Goal: Communication & Community: Answer question/provide support

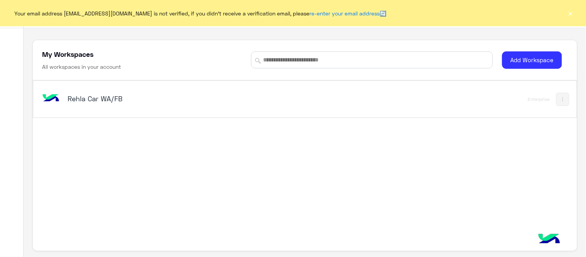
click at [113, 107] on div "Rehla Car WA/FB" at bounding box center [199, 99] width 317 height 22
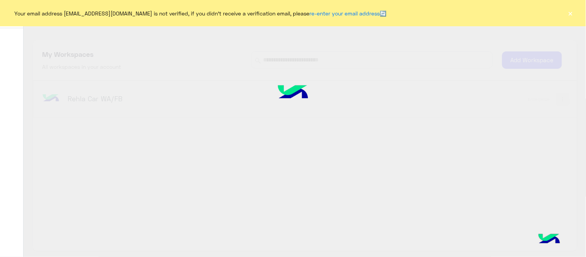
click at [94, 104] on div at bounding box center [293, 128] width 586 height 257
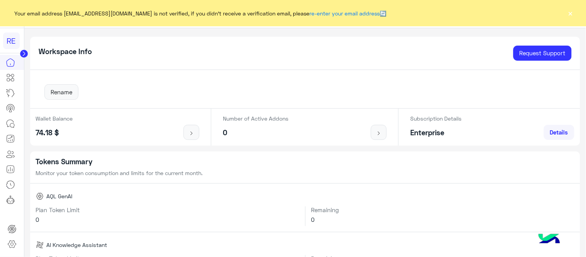
click at [574, 16] on button "×" at bounding box center [571, 13] width 8 height 8
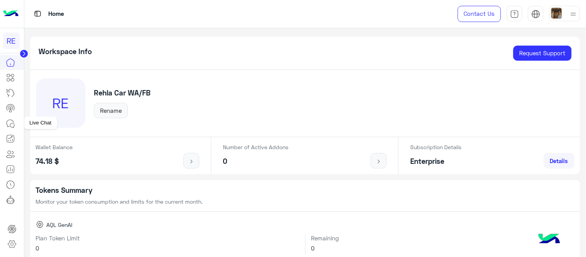
click at [7, 124] on icon at bounding box center [10, 123] width 7 height 7
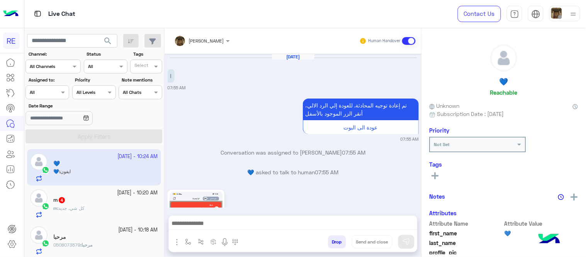
scroll to position [232, 0]
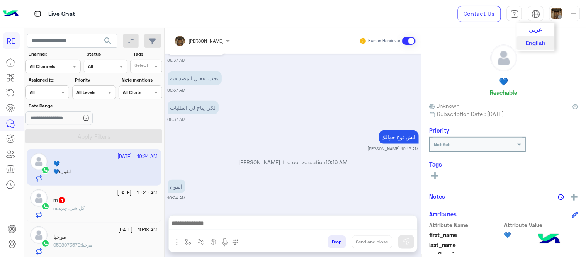
click at [540, 31] on span "عربي" at bounding box center [535, 29] width 13 height 7
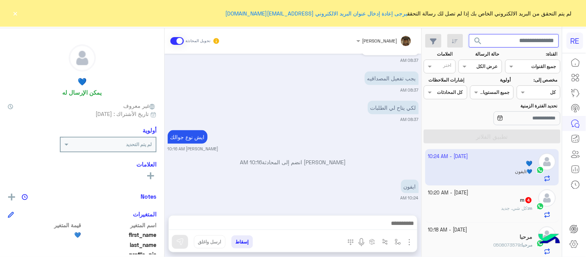
click at [511, 42] on input "text" at bounding box center [514, 41] width 90 height 14
paste input "*********"
type input "*********"
click at [469, 34] on button "search" at bounding box center [478, 42] width 19 height 17
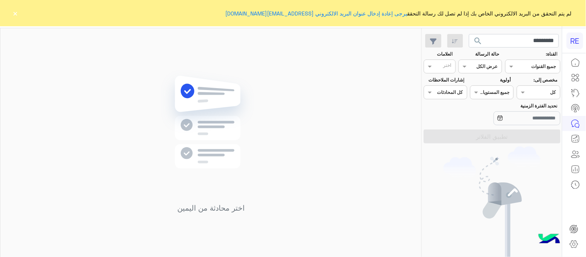
click at [14, 10] on button "×" at bounding box center [16, 13] width 8 height 8
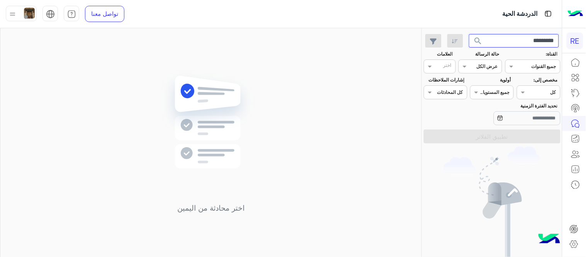
click at [524, 40] on input "*********" at bounding box center [514, 41] width 90 height 14
click at [469, 34] on button "search" at bounding box center [478, 42] width 19 height 17
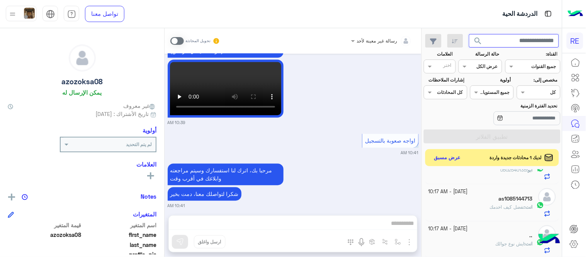
scroll to position [265, 0]
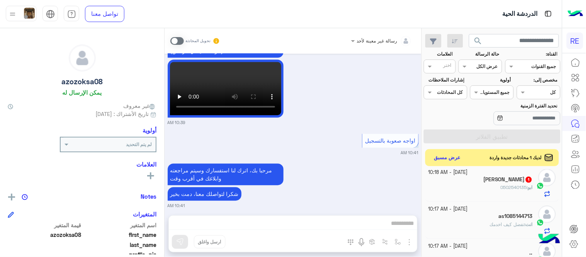
click at [480, 185] on div "ابو : 0502540135" at bounding box center [480, 191] width 105 height 14
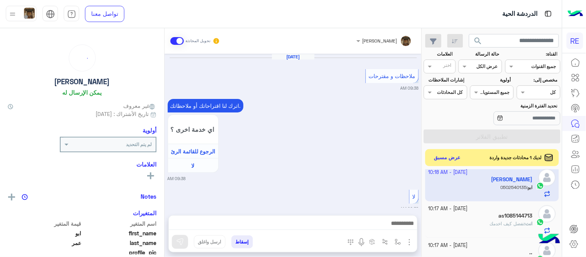
scroll to position [230, 0]
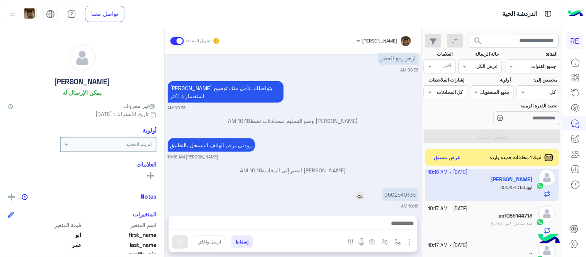
click at [407, 188] on p "0502540135" at bounding box center [400, 195] width 37 height 14
copy app-msgs-text
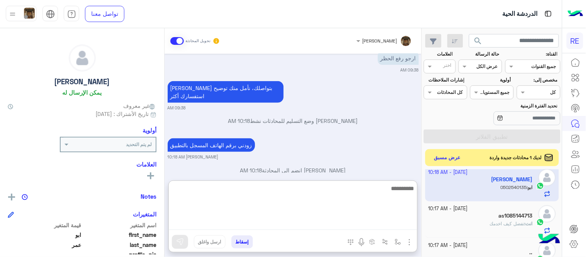
click at [309, 222] on textarea at bounding box center [293, 206] width 248 height 46
type textarea "**********"
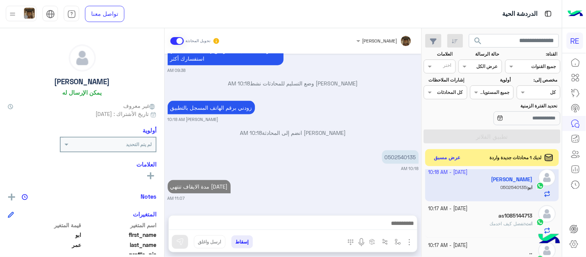
click at [294, 176] on div "[PERSON_NAME] تحويل المحادثة [DATE] ملاحظات و مقترحات 09:38 AM اترك لنا اقتراحا…" at bounding box center [293, 144] width 257 height 232
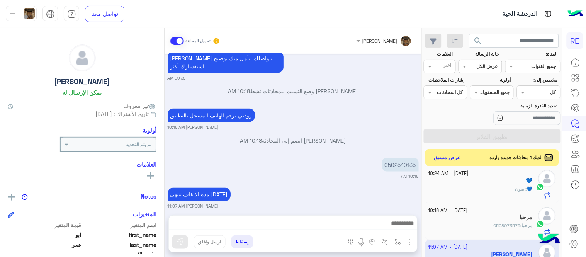
scroll to position [173, 0]
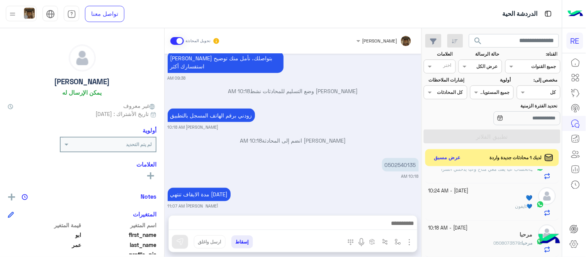
click at [462, 238] on div "مرحبا" at bounding box center [480, 235] width 105 height 8
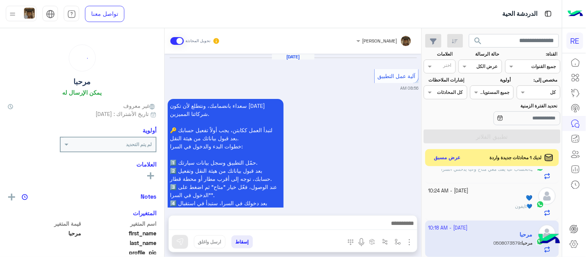
scroll to position [528, 0]
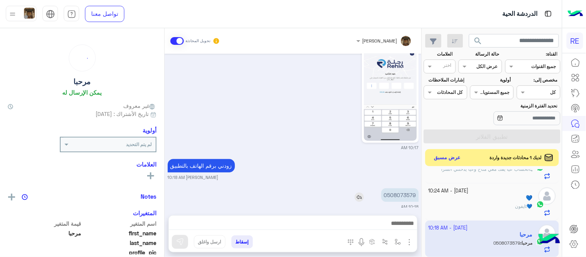
click at [393, 188] on p "0508073579" at bounding box center [399, 195] width 37 height 14
copy p "0508073579"
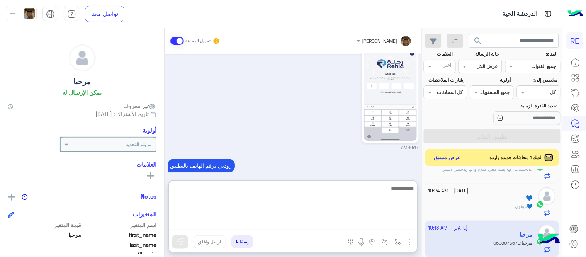
click at [284, 228] on textarea at bounding box center [293, 206] width 248 height 46
type textarea "**********"
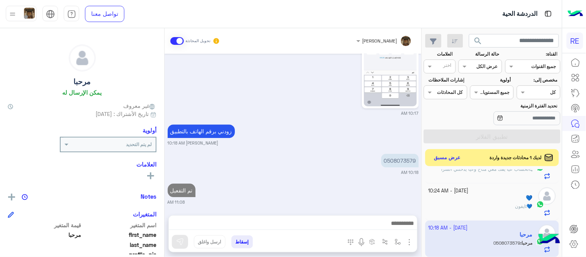
click at [324, 147] on div "[DATE] آلية عمل التطبيق 08:56 AM سعداء بانضمامك، ونتطلع لأن تكون [DATE] شركائنا…" at bounding box center [293, 131] width 257 height 154
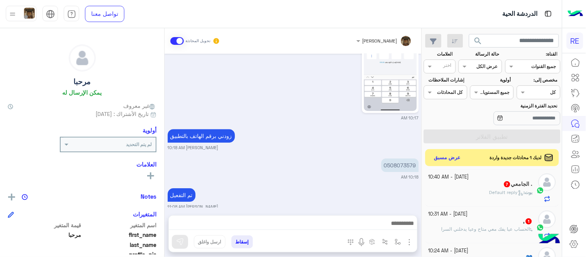
scroll to position [134, 0]
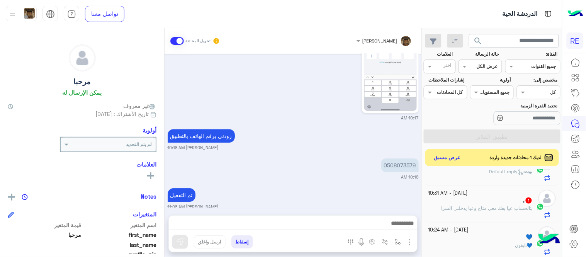
click at [482, 204] on div ", 1" at bounding box center [480, 201] width 105 height 8
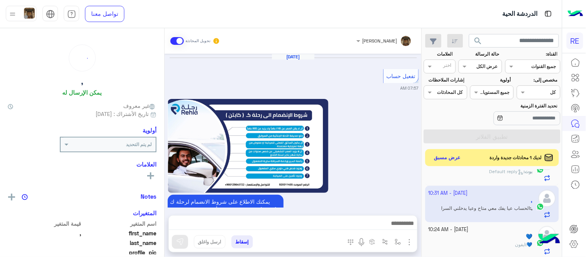
scroll to position [476, 0]
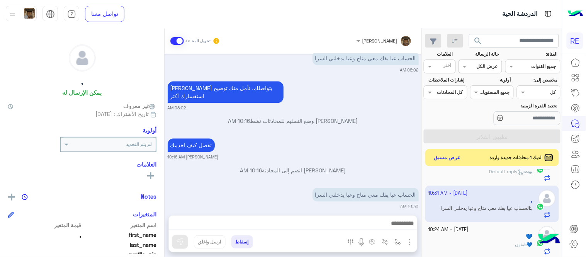
click at [334, 216] on div at bounding box center [293, 225] width 248 height 19
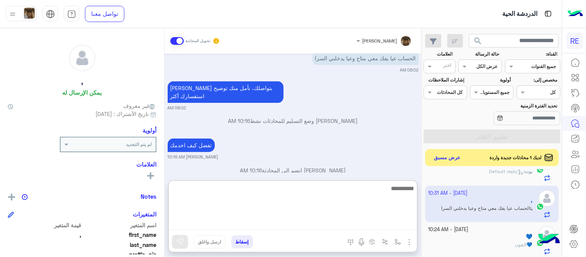
click at [338, 226] on textarea at bounding box center [293, 206] width 248 height 46
type textarea "**********"
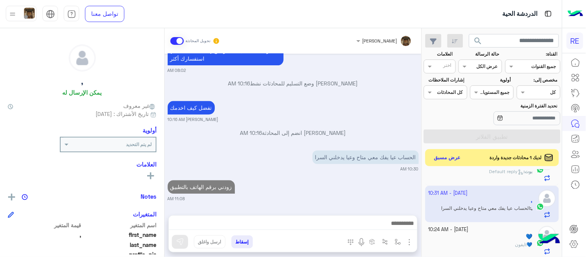
scroll to position [505, 0]
click at [331, 97] on div "[DATE] تفعيل حساب 07:57 AM يمكنك الاطلاع على شروط الانضمام لرحلة ك (كابتن ) الم…" at bounding box center [293, 131] width 257 height 154
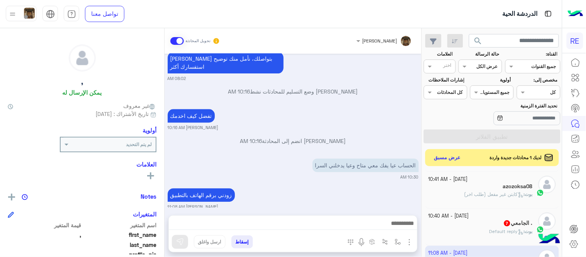
scroll to position [59, 0]
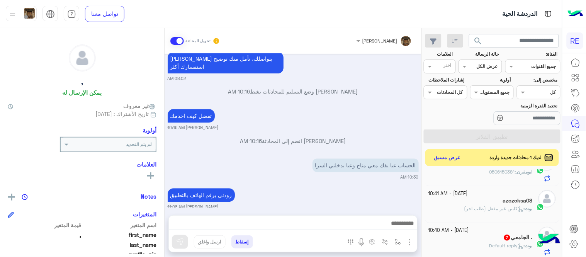
click at [450, 229] on small "[DATE] - 10:40 AM" at bounding box center [448, 230] width 41 height 7
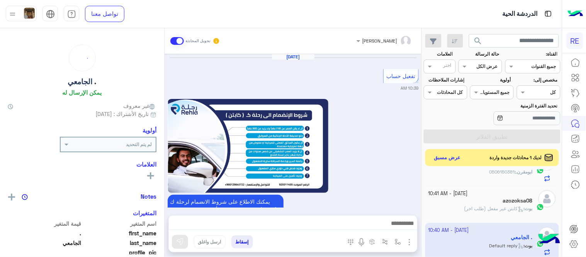
scroll to position [497, 0]
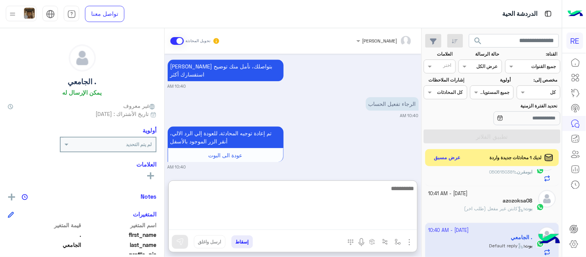
click at [279, 226] on textarea at bounding box center [293, 206] width 248 height 46
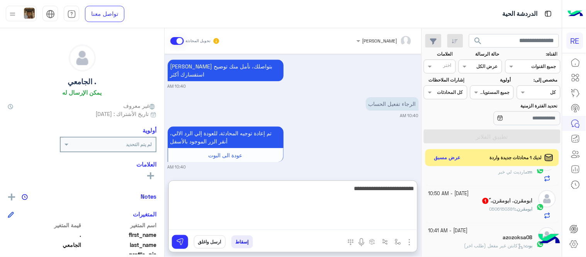
type textarea "**********"
